Goal: Information Seeking & Learning: Learn about a topic

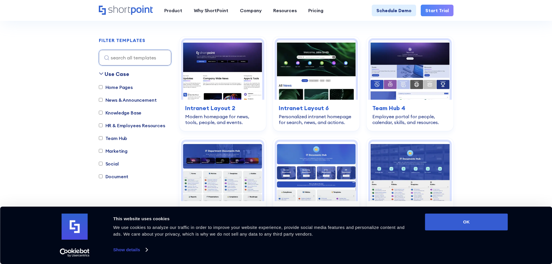
scroll to position [174, 0]
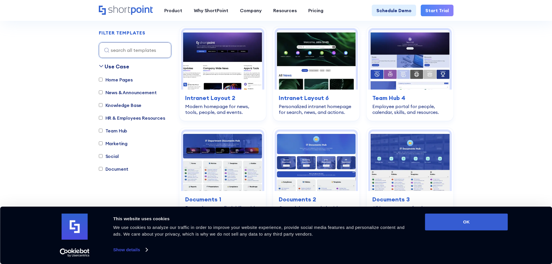
click at [101, 81] on input "Home Pages" at bounding box center [101, 80] width 4 height 4
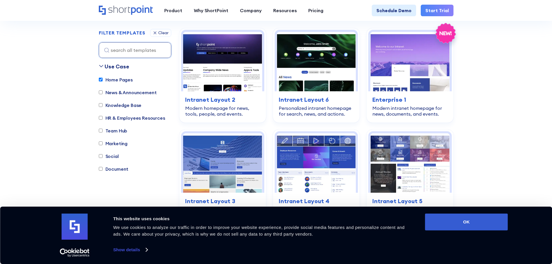
scroll to position [171, 0]
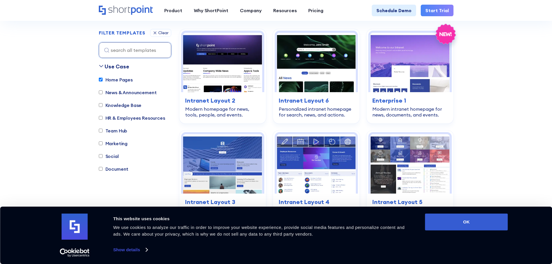
click at [101, 79] on input "Home Pages" at bounding box center [101, 80] width 4 height 4
checkbox input "false"
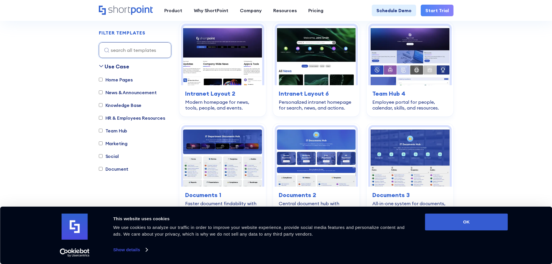
scroll to position [200, 0]
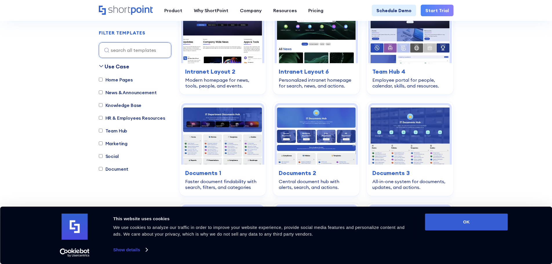
click at [100, 130] on input "Team Hub" at bounding box center [101, 131] width 4 height 4
checkbox input "true"
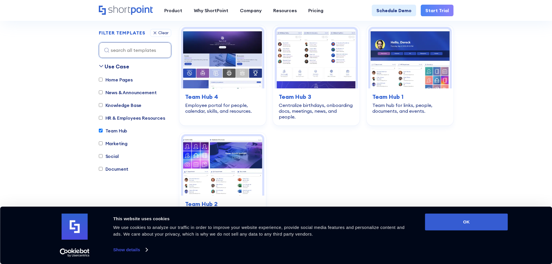
scroll to position [171, 0]
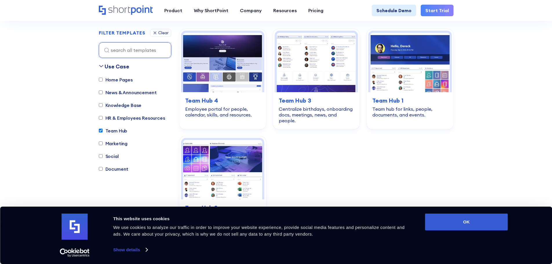
click at [101, 118] on input "HR & Employees Resources" at bounding box center [101, 118] width 4 height 4
checkbox input "true"
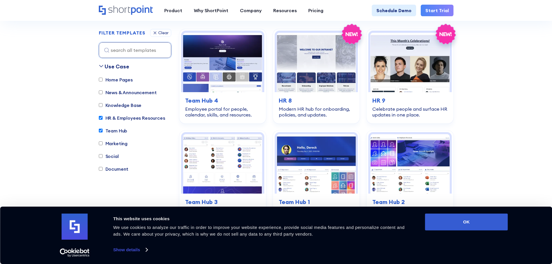
click at [101, 93] on input "News & Announcement" at bounding box center [101, 93] width 4 height 4
checkbox input "true"
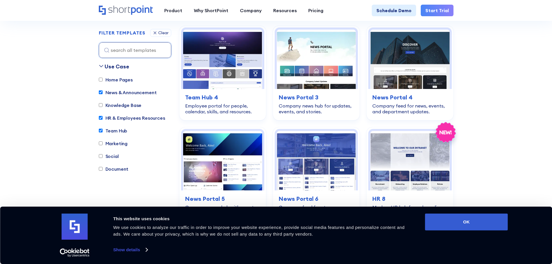
scroll to position [178, 0]
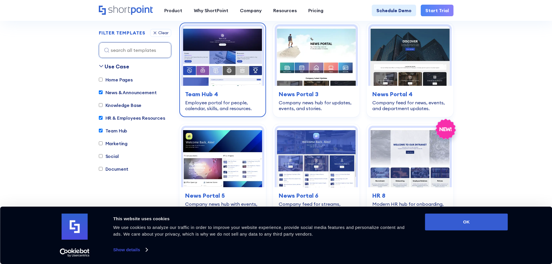
click at [229, 72] on img at bounding box center [222, 55] width 79 height 59
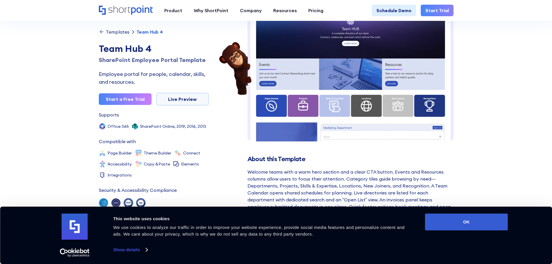
scroll to position [58, 0]
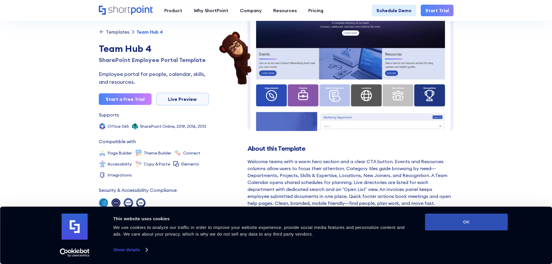
click at [468, 223] on button "OK" at bounding box center [466, 222] width 83 height 17
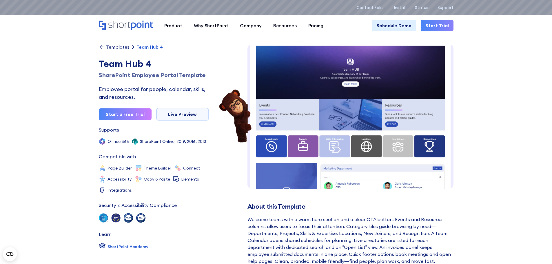
scroll to position [0, 0]
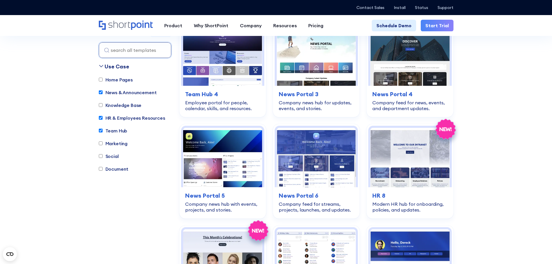
click at [101, 79] on input "Home Pages" at bounding box center [101, 80] width 4 height 4
checkbox input "true"
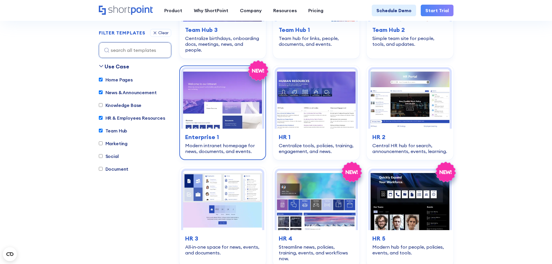
scroll to position [548, 0]
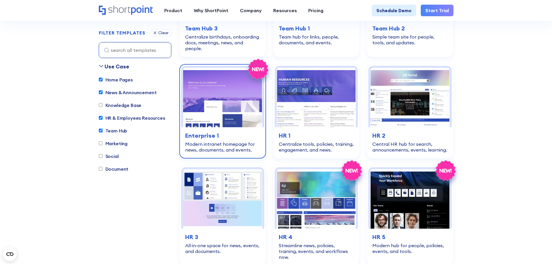
click at [224, 131] on h3 "Enterprise 1" at bounding box center [222, 135] width 75 height 9
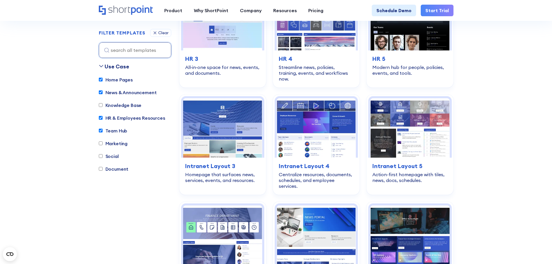
scroll to position [722, 0]
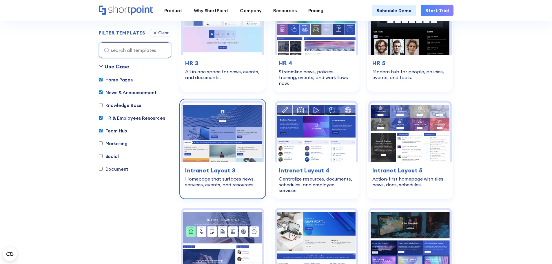
click at [213, 176] on div "Homepage that surfaces news, services, events, and resources." at bounding box center [222, 182] width 75 height 12
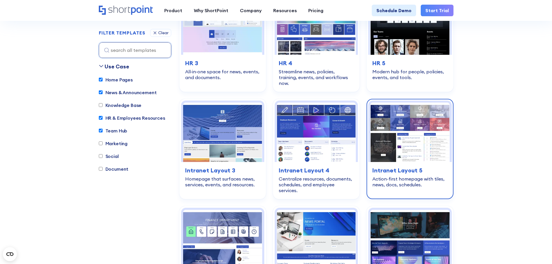
click at [411, 129] on img at bounding box center [410, 132] width 79 height 59
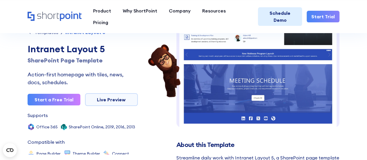
scroll to position [141, 0]
